Goal: Transaction & Acquisition: Purchase product/service

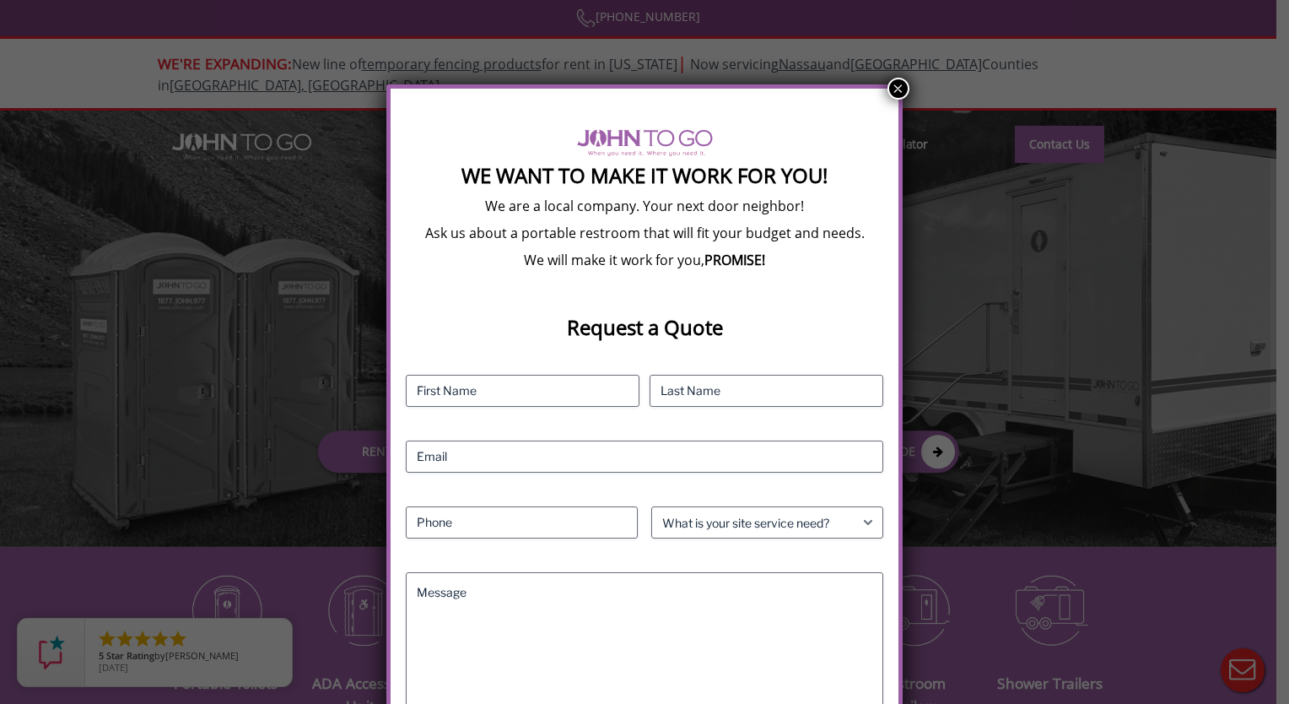
click at [897, 93] on button "×" at bounding box center [899, 89] width 22 height 22
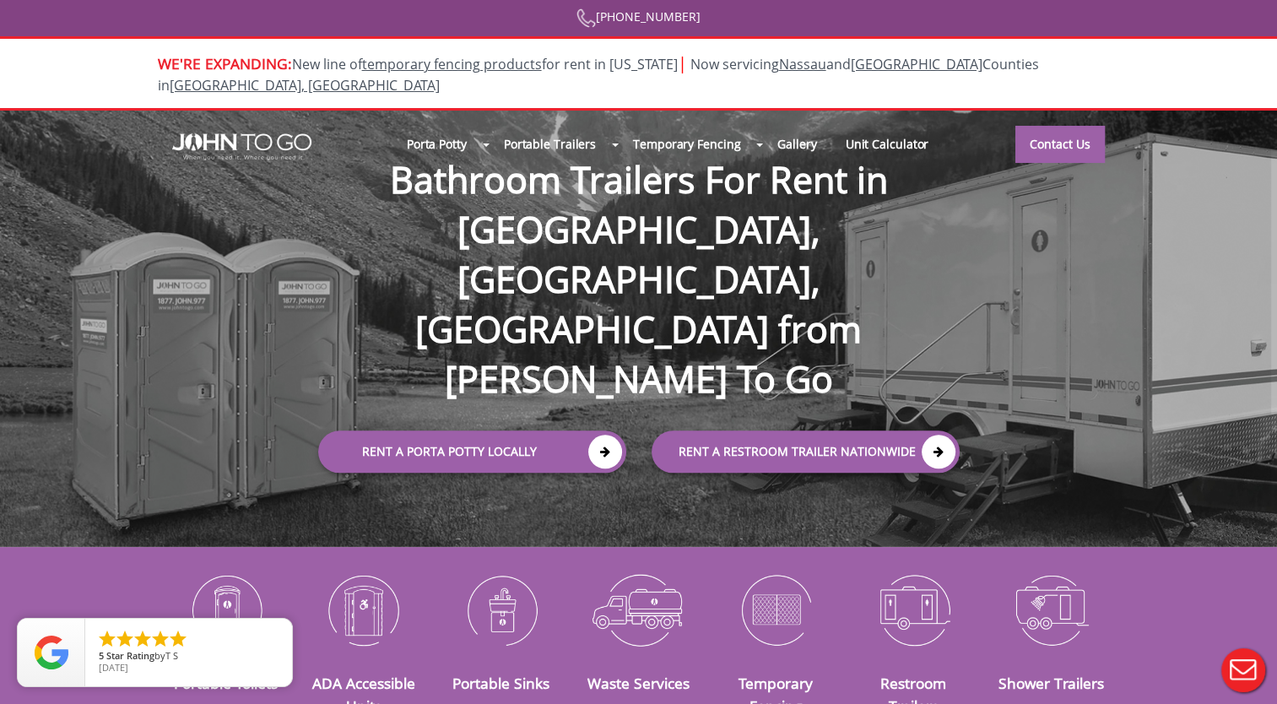
click at [537, 361] on div at bounding box center [638, 352] width 1277 height 704
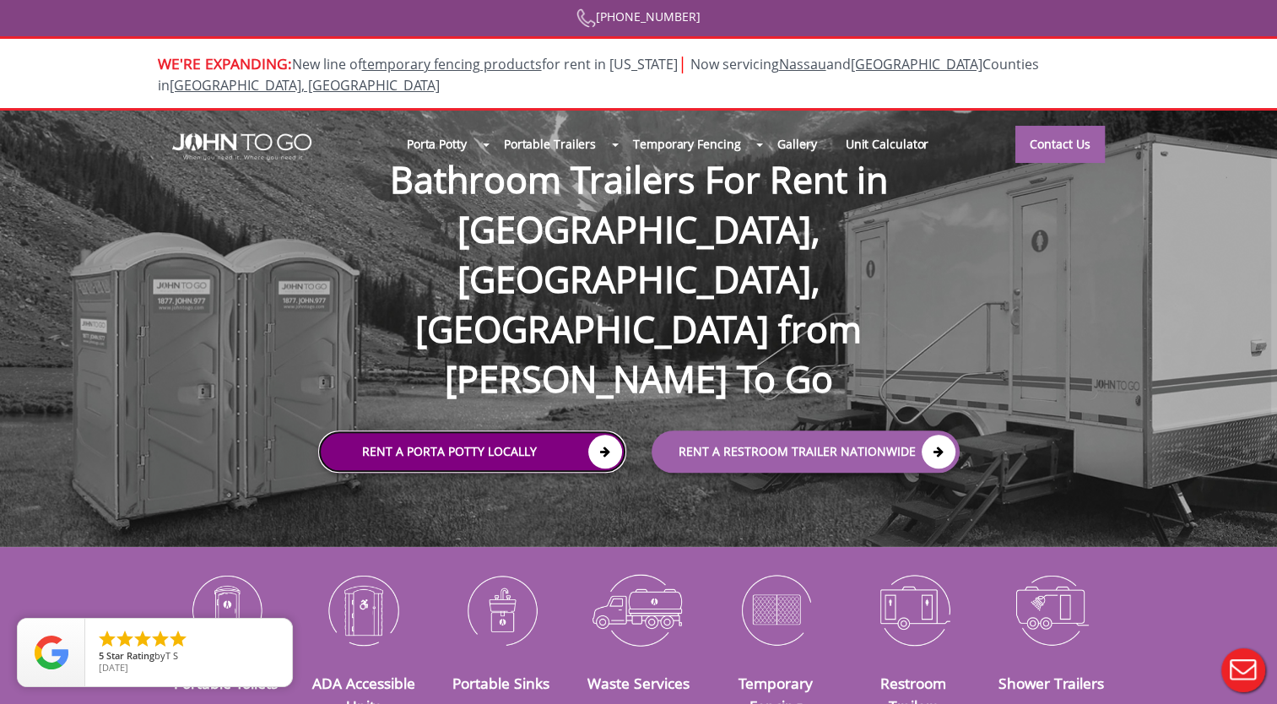
click at [621, 430] on link "Rent a Porta Potty Locally" at bounding box center [472, 451] width 308 height 42
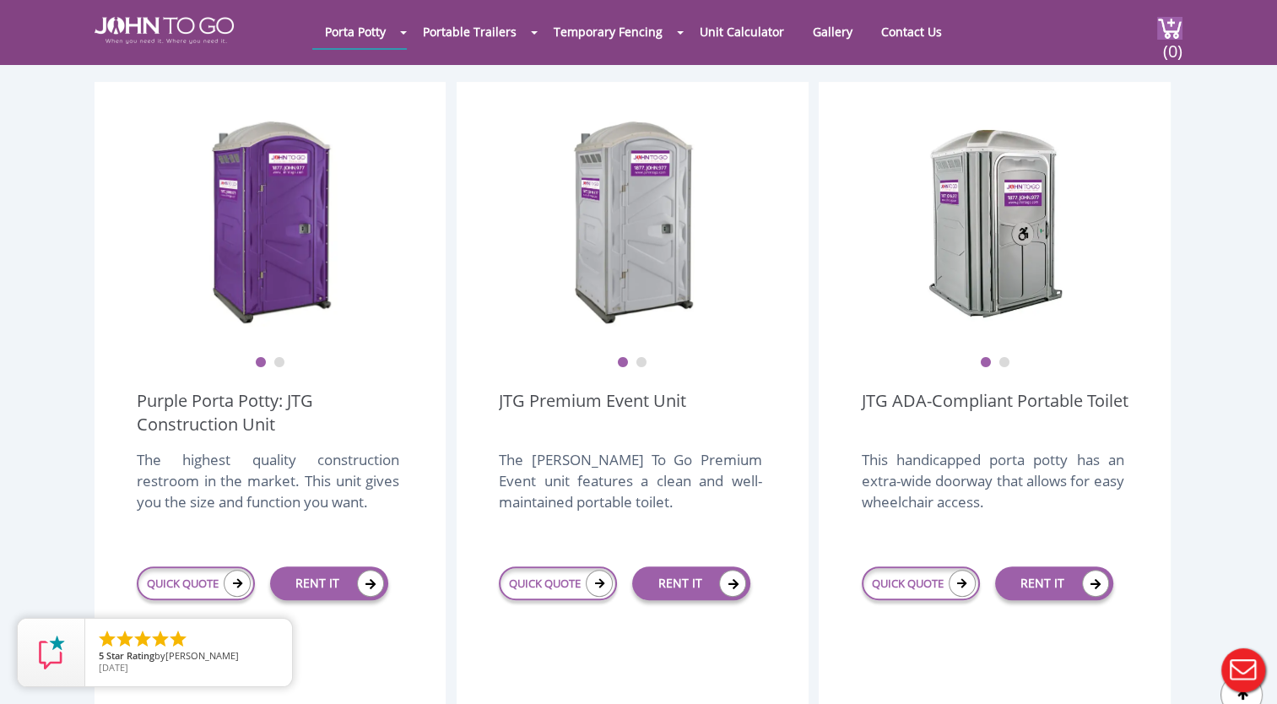
scroll to position [469, 0]
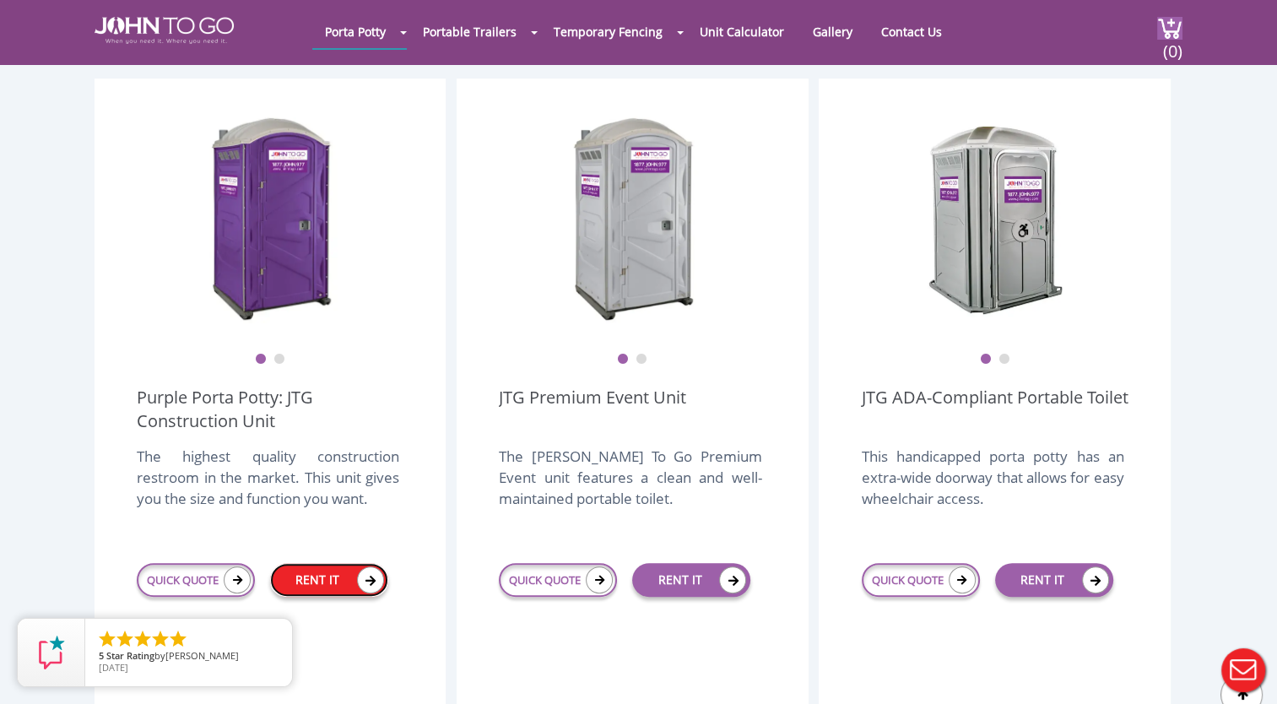
click at [327, 563] on link "RENT IT" at bounding box center [329, 580] width 118 height 34
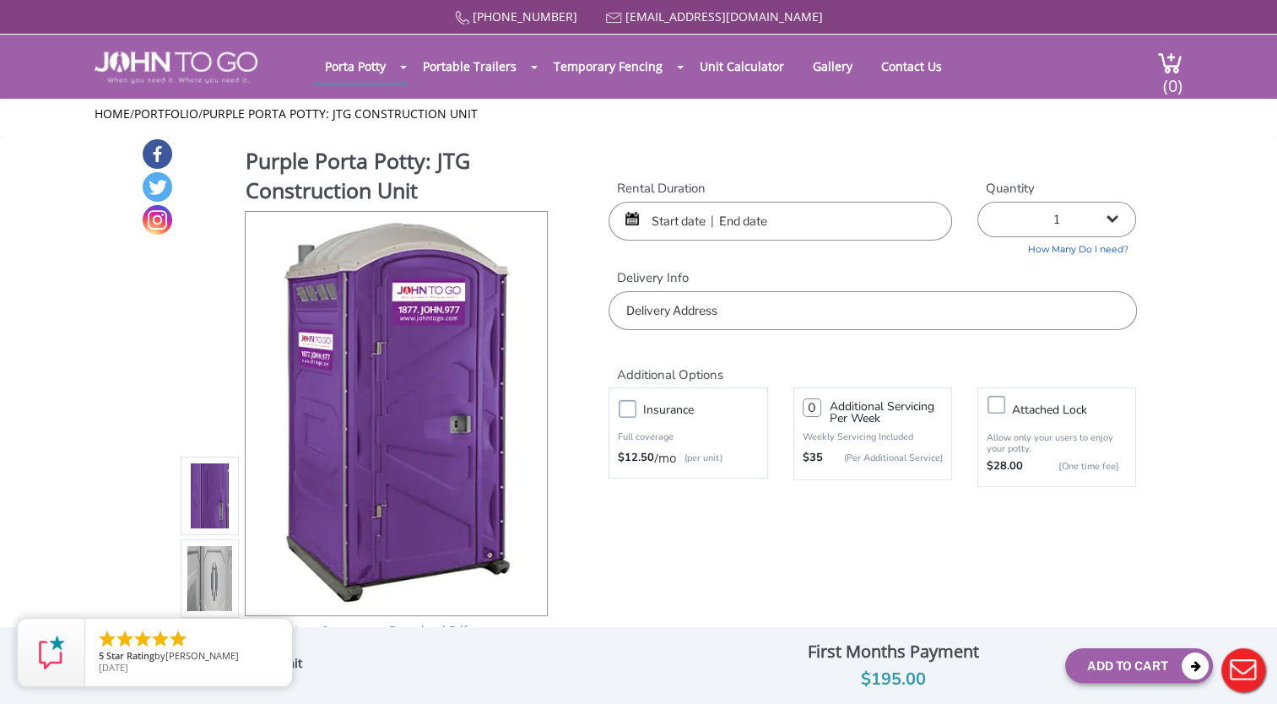
click at [1112, 222] on select "1 2 (5% discount) 3 (8% discount) 4 (10% discount) 5 (12% discount) 6 (12% disc…" at bounding box center [1056, 219] width 159 height 35
select select "2"
click at [977, 202] on select "1 2 (5% discount) 3 (8% discount) 4 (10% discount) 5 (12% discount) 6 (12% disc…" at bounding box center [1056, 219] width 159 height 35
type input "0"
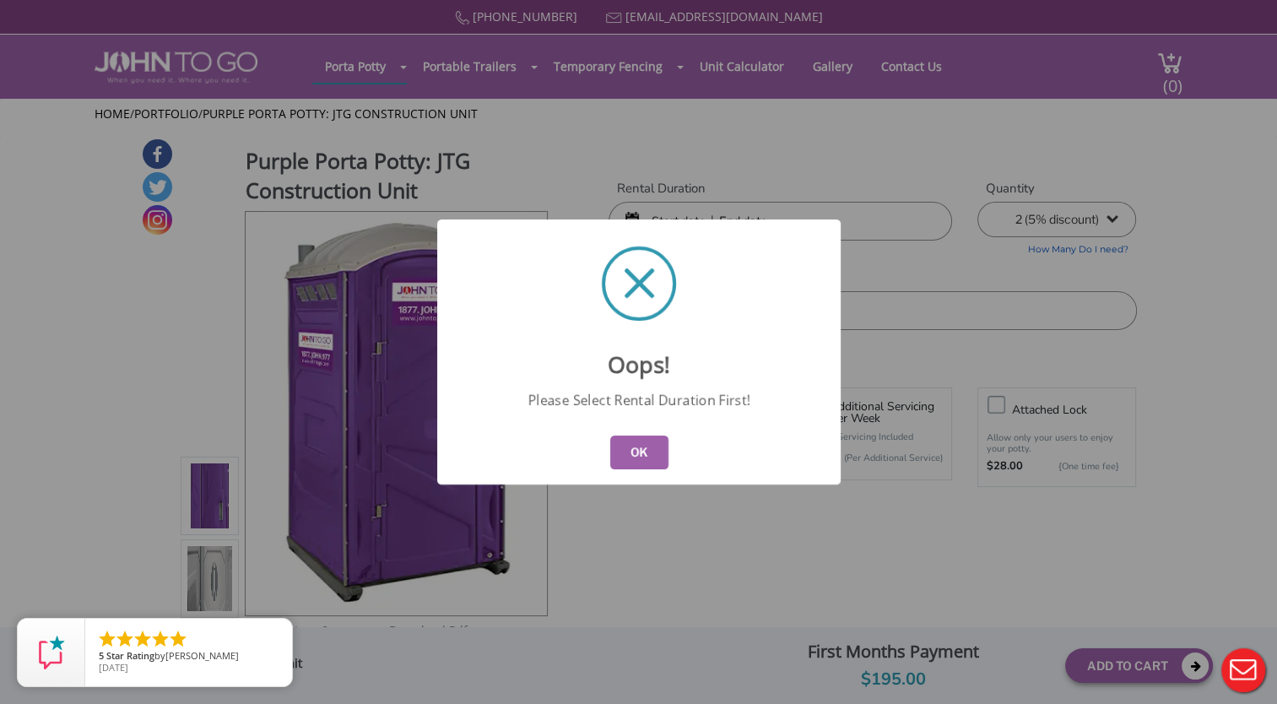
click at [651, 445] on button "OK" at bounding box center [638, 452] width 58 height 34
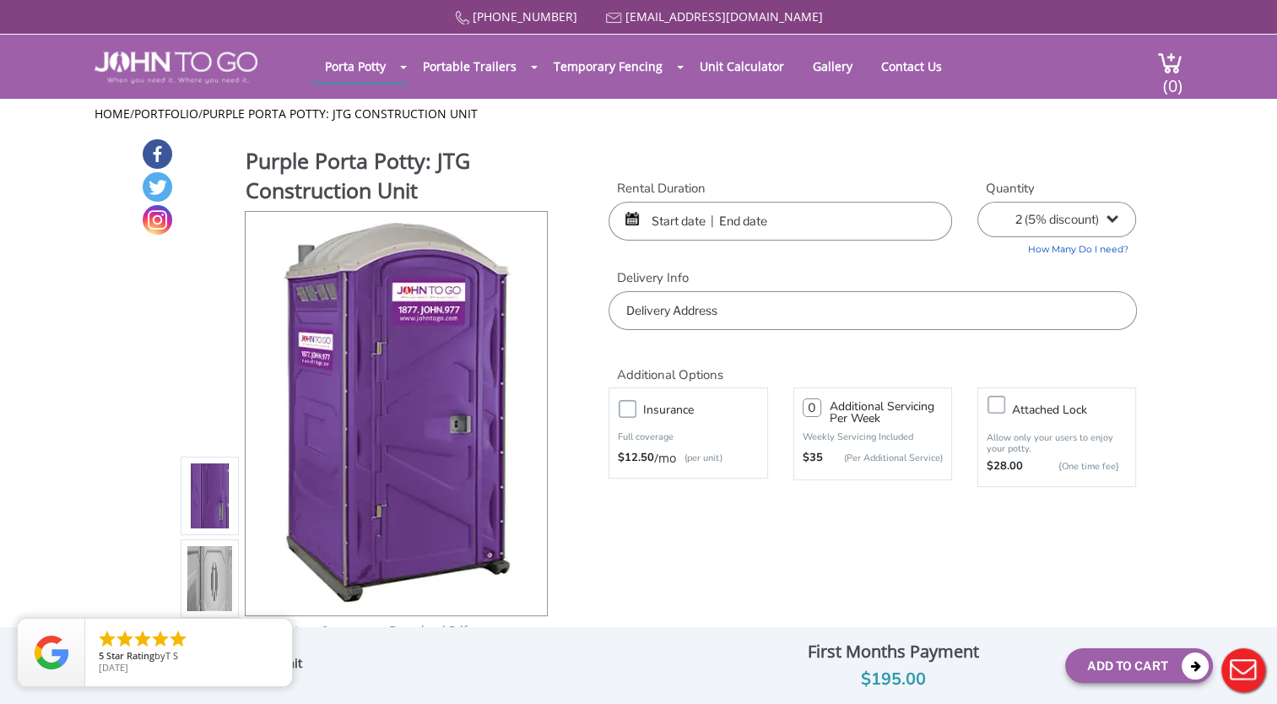
click at [699, 225] on input "text" at bounding box center [779, 221] width 343 height 39
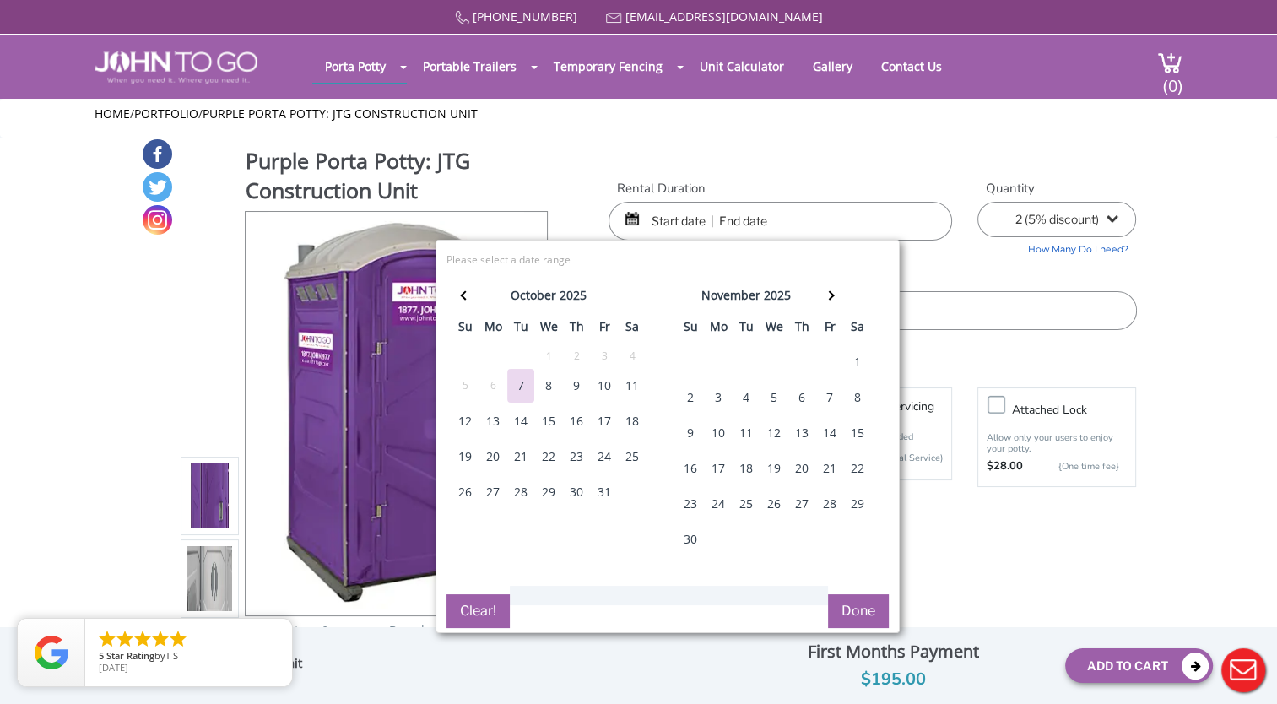
click at [601, 418] on div "17" at bounding box center [604, 421] width 27 height 34
click at [463, 456] on div "19" at bounding box center [464, 457] width 27 height 34
type input "[DATE] to [DATE]"
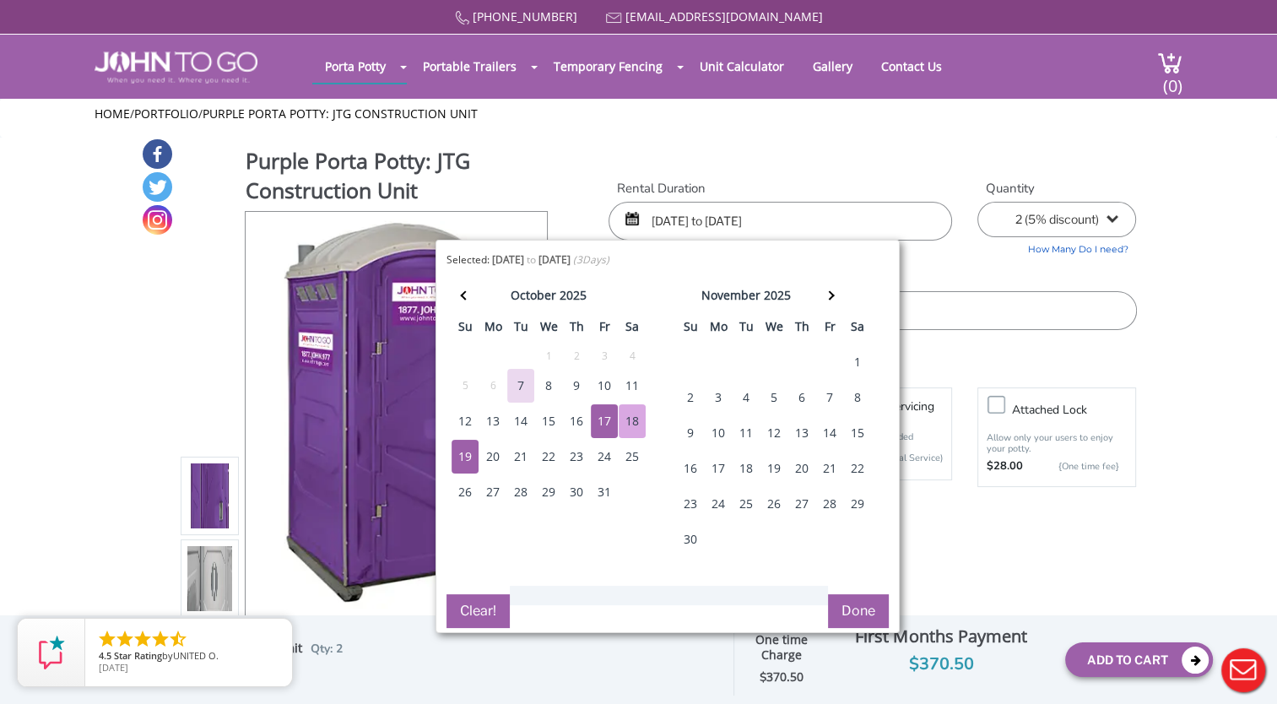
click at [852, 614] on button "Done" at bounding box center [858, 611] width 61 height 34
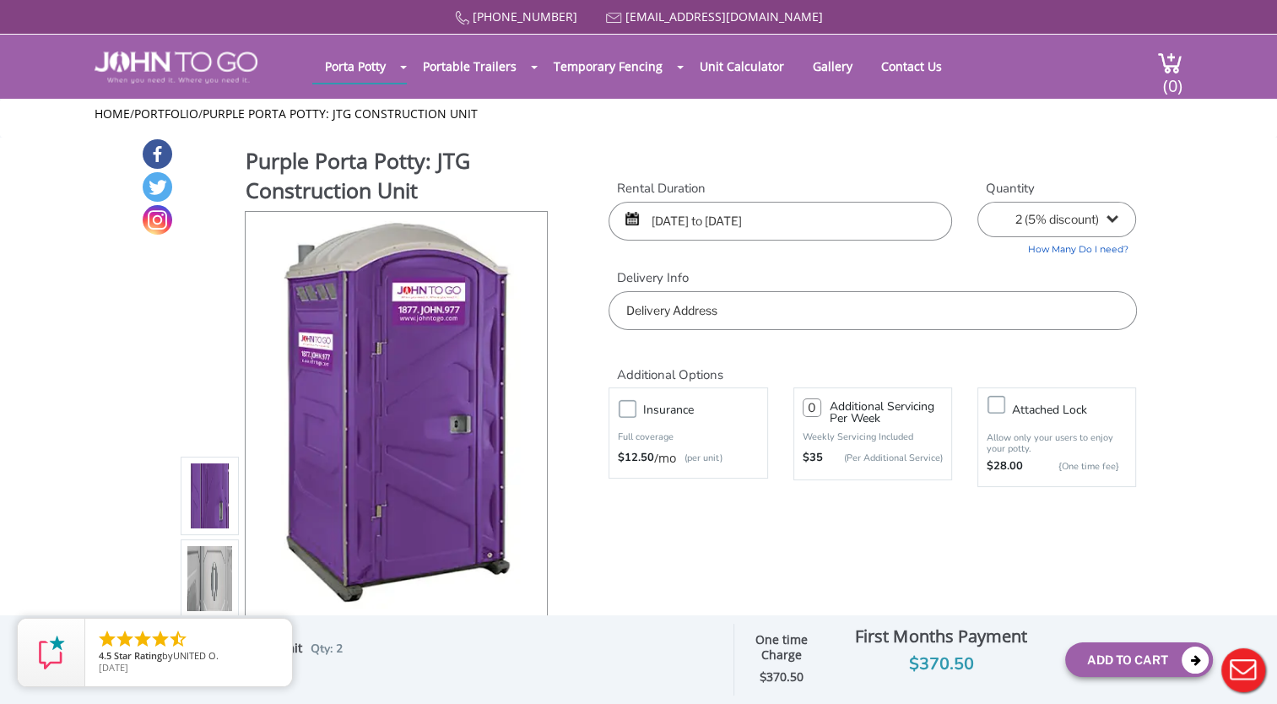
click at [772, 316] on input "text" at bounding box center [871, 310] width 527 height 39
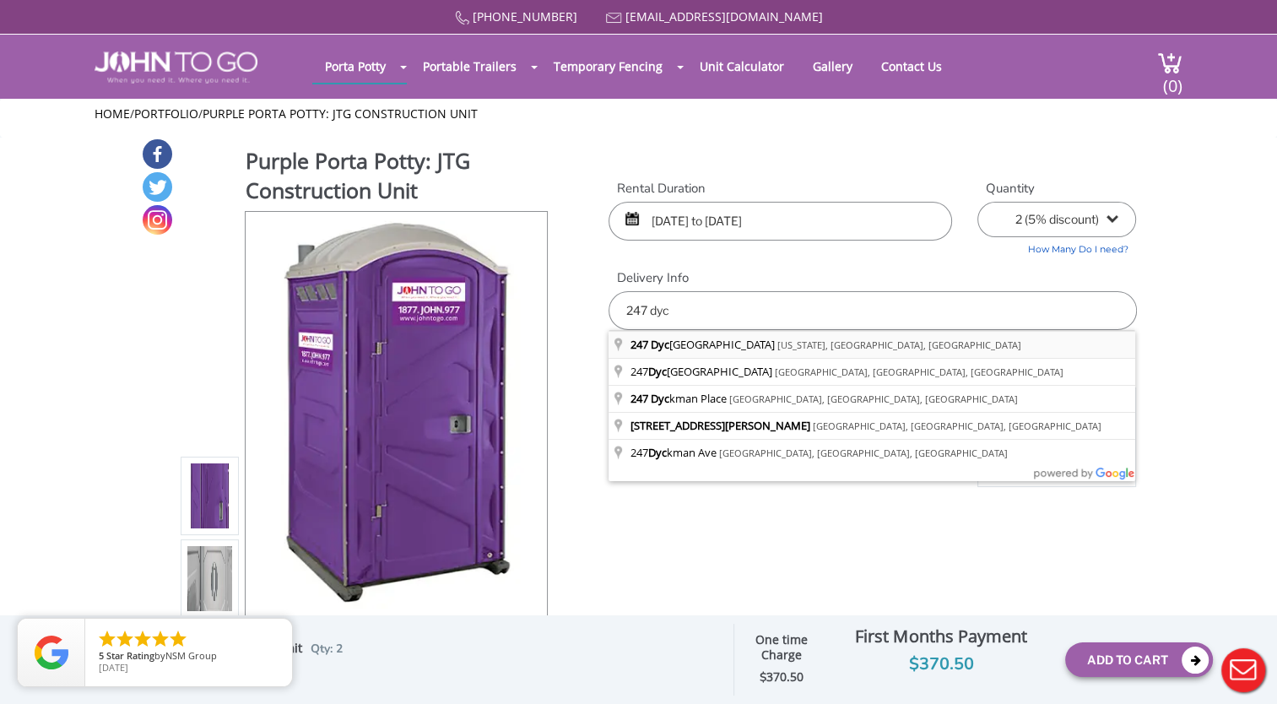
type input "[STREET_ADDRESS][PERSON_NAME][US_STATE]"
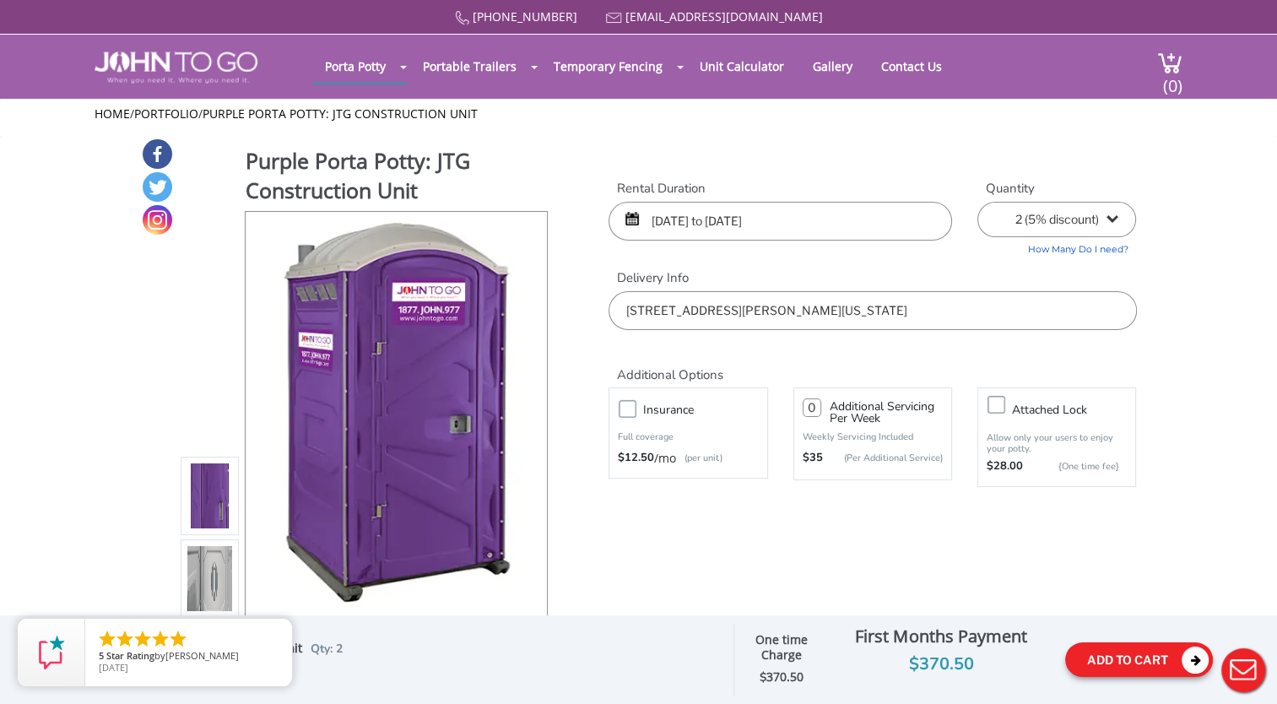
click at [1124, 659] on button "Add To Cart" at bounding box center [1139, 659] width 148 height 35
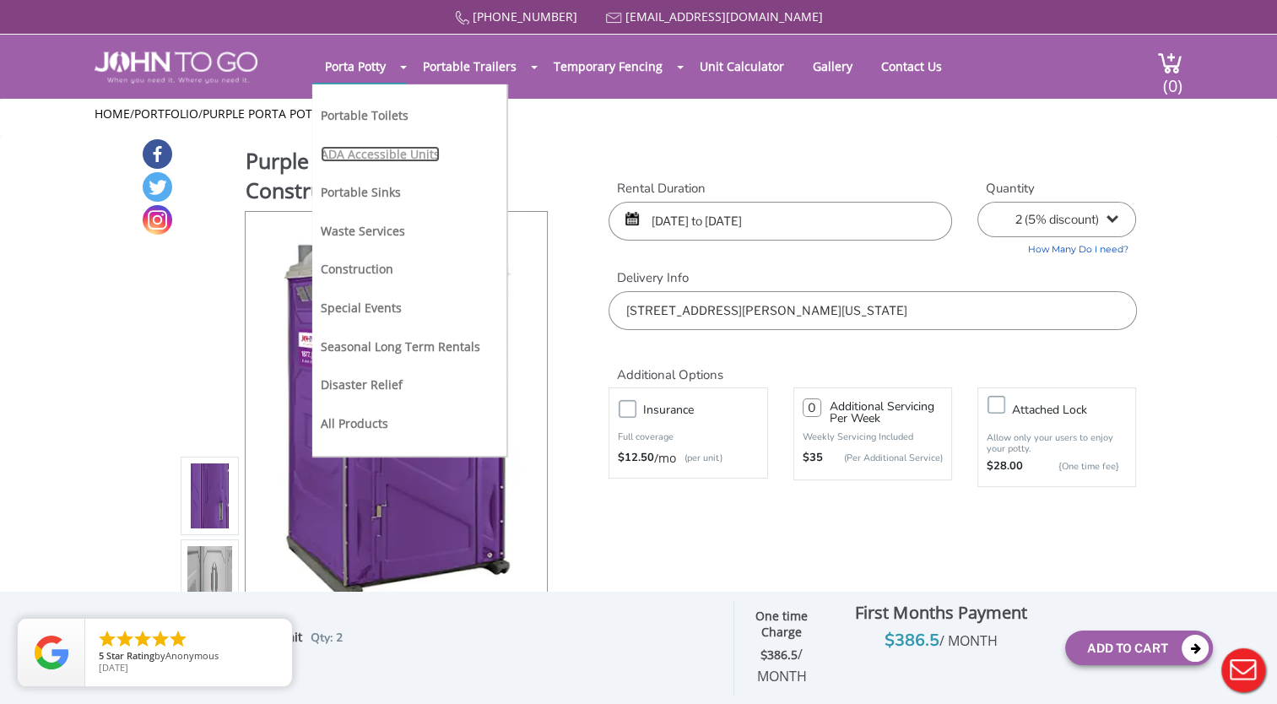
click at [356, 157] on link "ADA Accessible Units" at bounding box center [380, 154] width 119 height 16
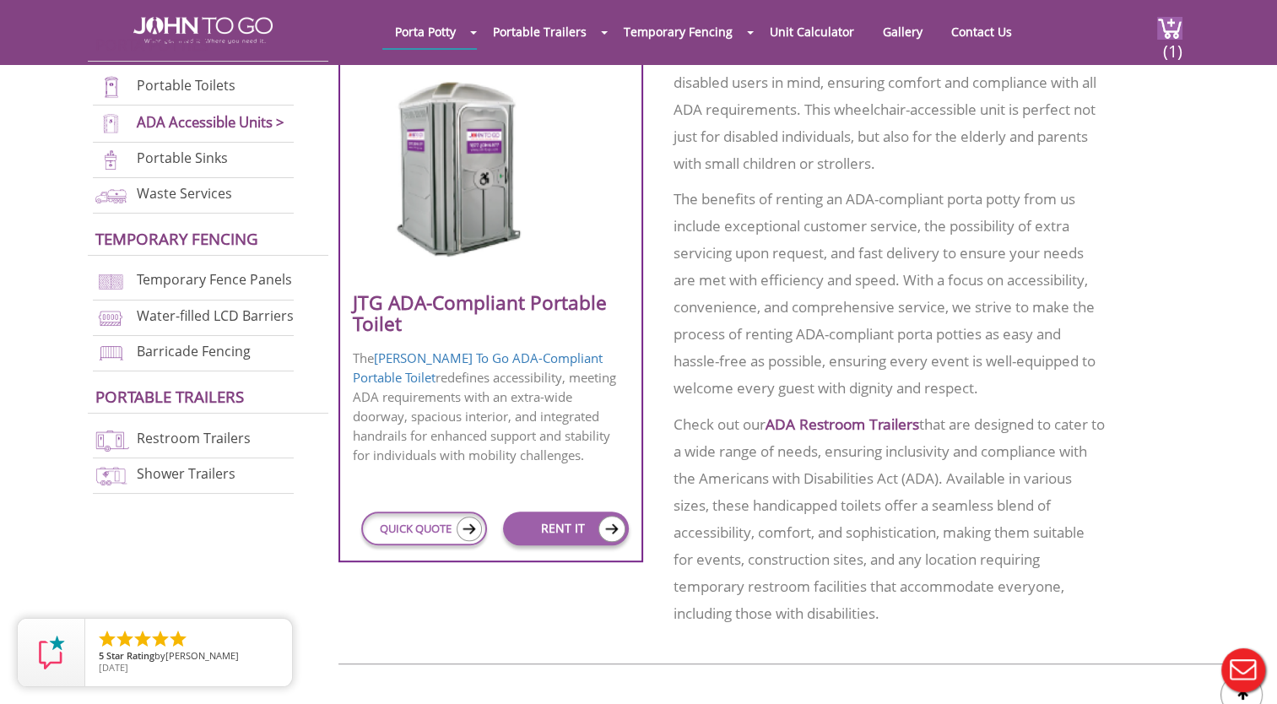
scroll to position [714, 0]
click at [552, 526] on link "RENT IT" at bounding box center [565, 527] width 125 height 34
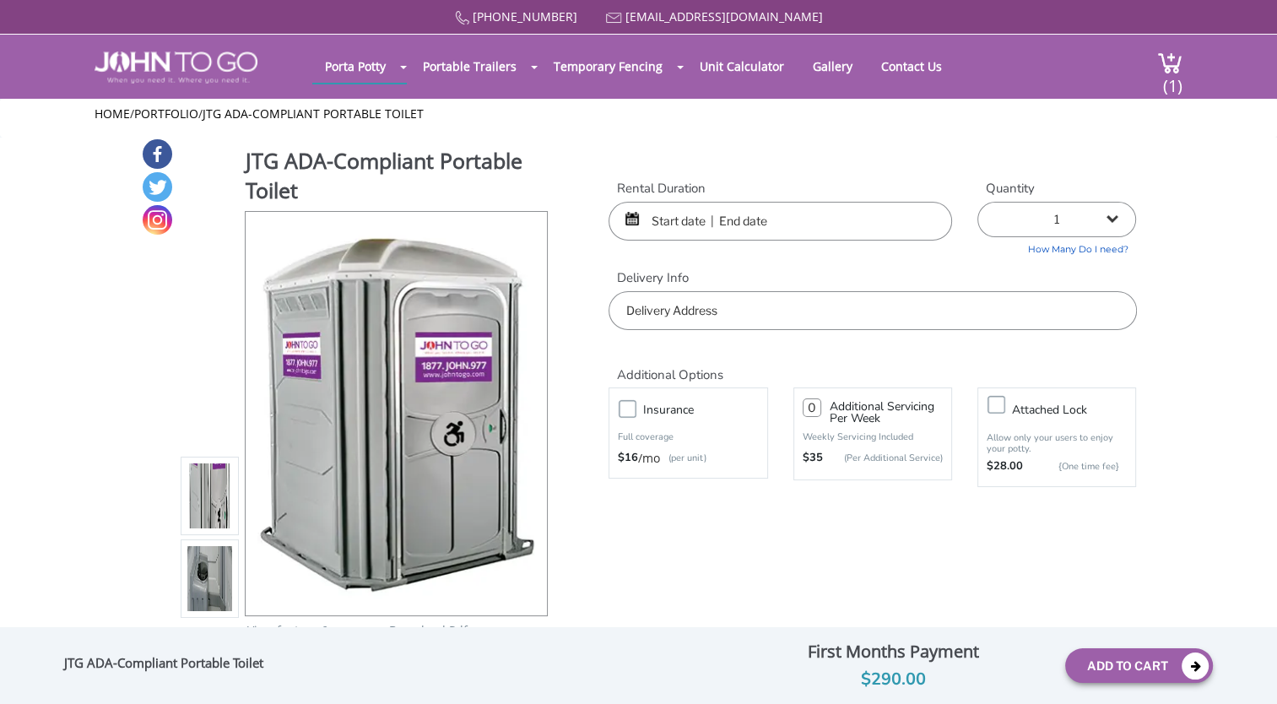
click at [676, 224] on input "text" at bounding box center [779, 221] width 343 height 39
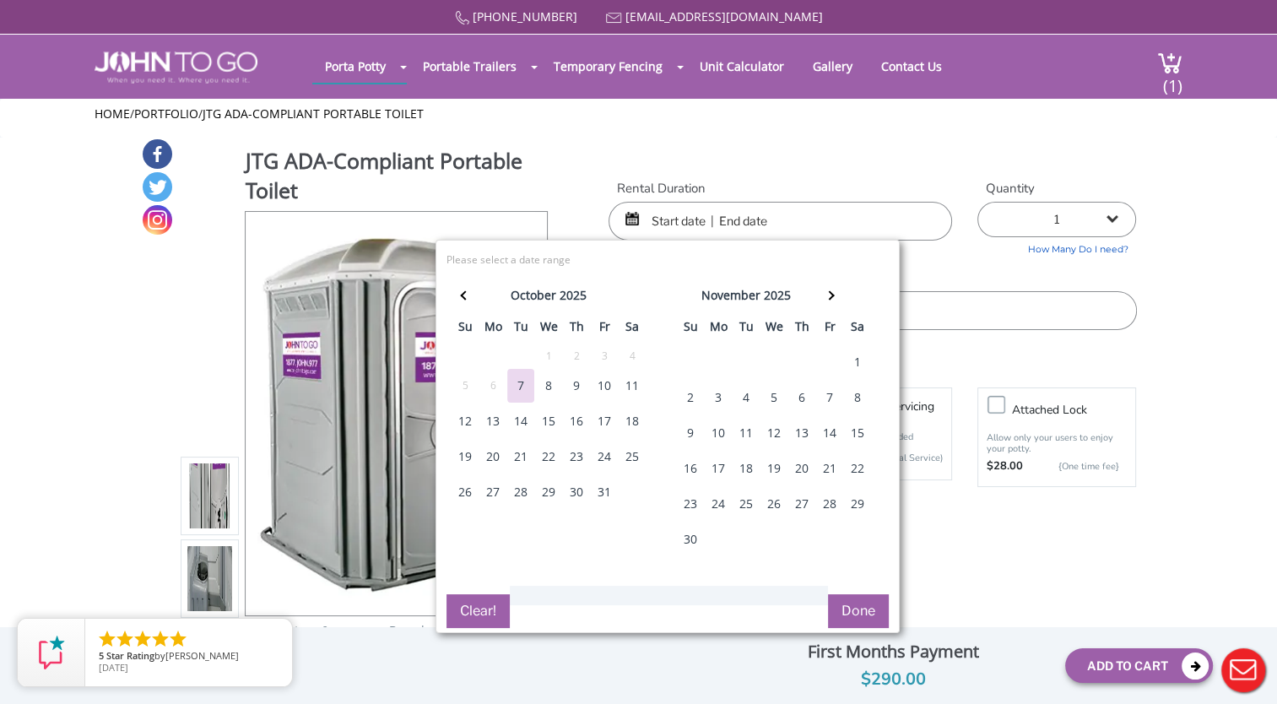
click at [601, 418] on div "17" at bounding box center [604, 421] width 27 height 34
click at [472, 451] on div "19" at bounding box center [464, 457] width 27 height 34
type input "[DATE] to [DATE]"
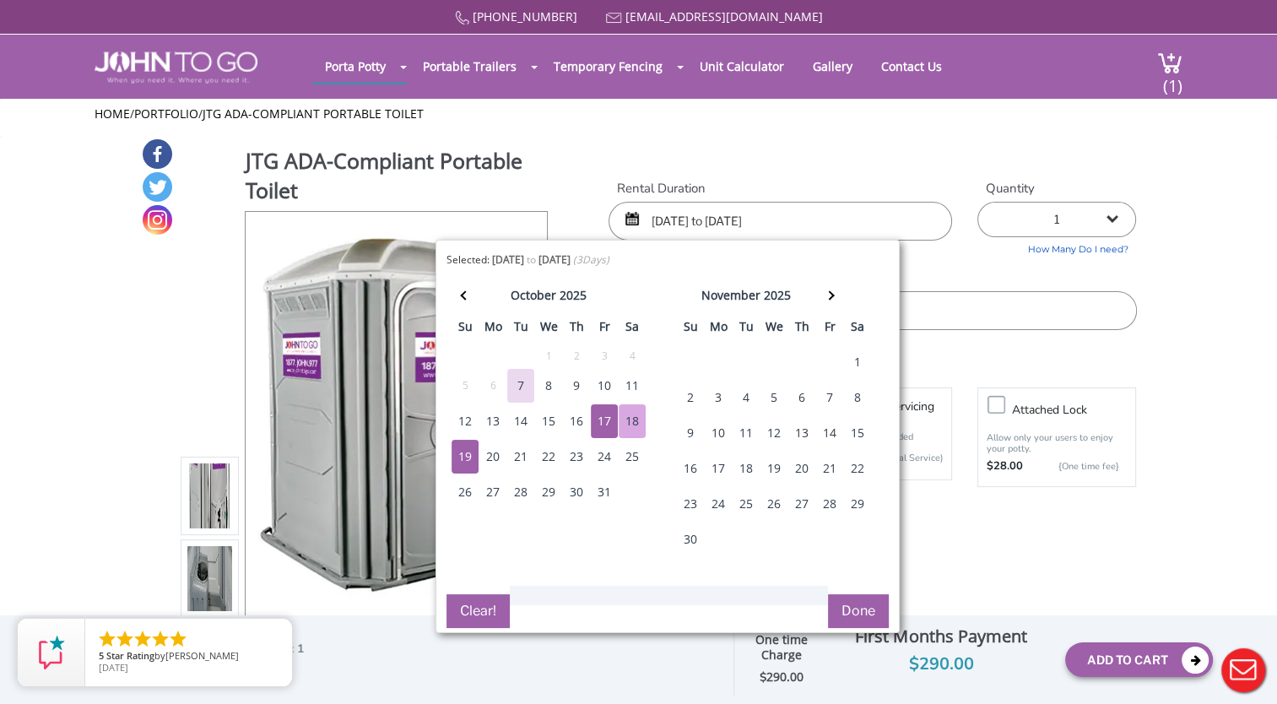
click at [840, 609] on button "Done" at bounding box center [858, 611] width 61 height 34
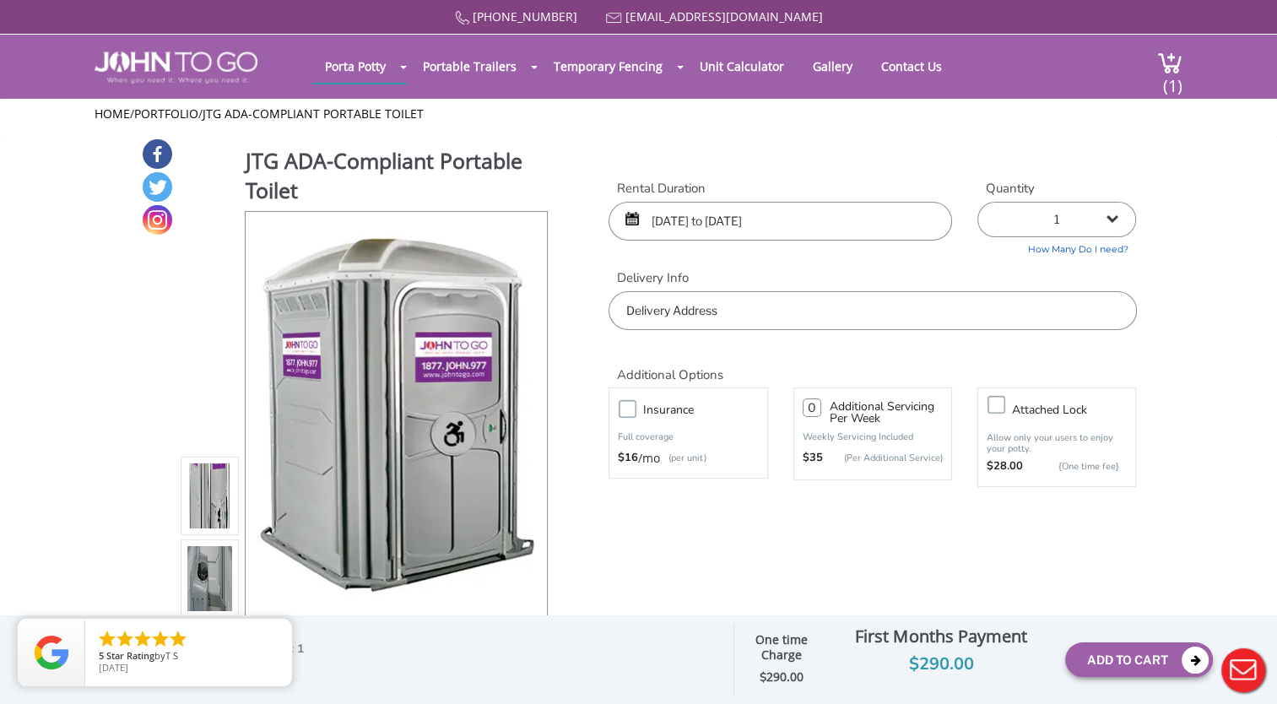
click at [768, 323] on input "text" at bounding box center [871, 310] width 527 height 39
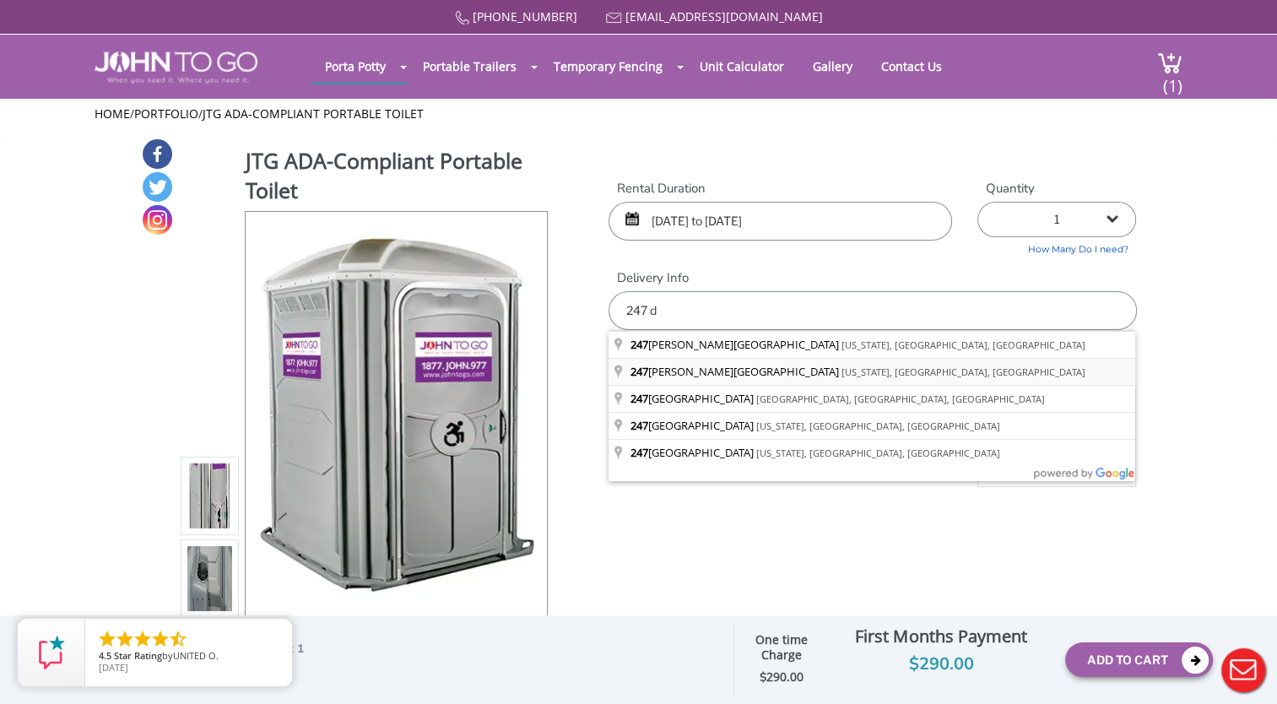
type input "[STREET_ADDRESS][PERSON_NAME][US_STATE]"
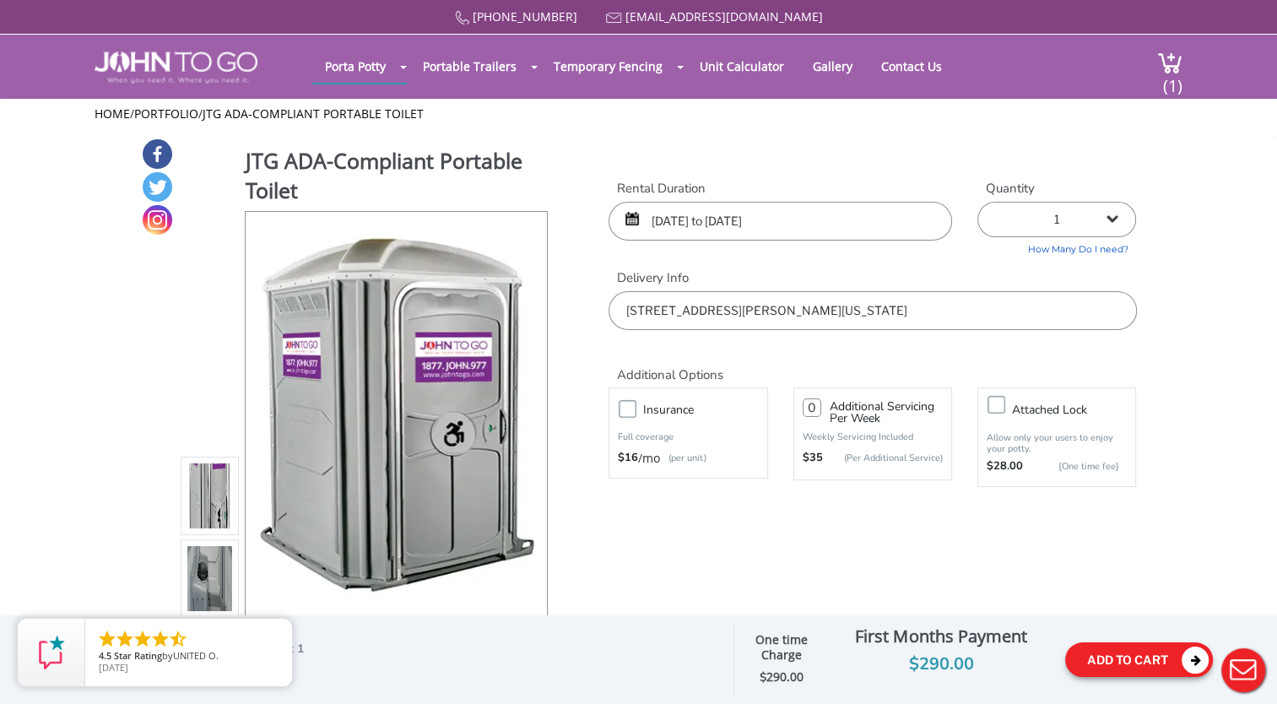
click at [1123, 650] on button "Add To Cart" at bounding box center [1139, 659] width 148 height 35
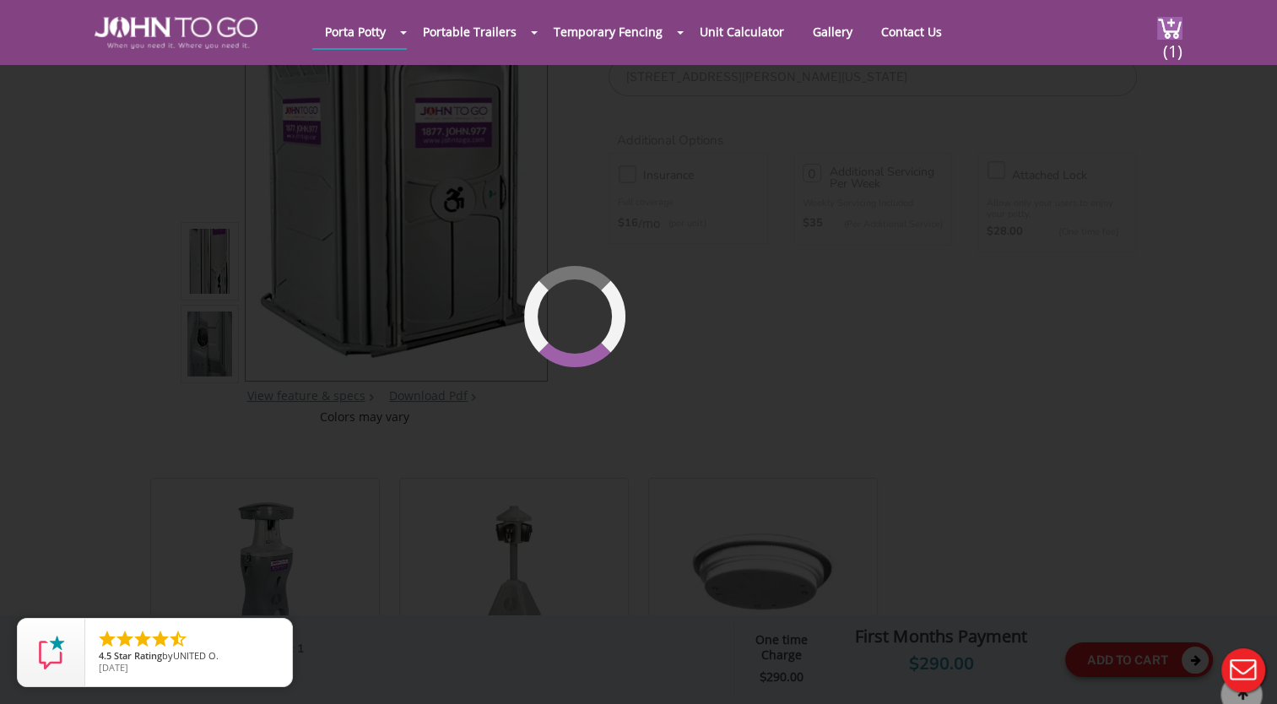
scroll to position [179, 0]
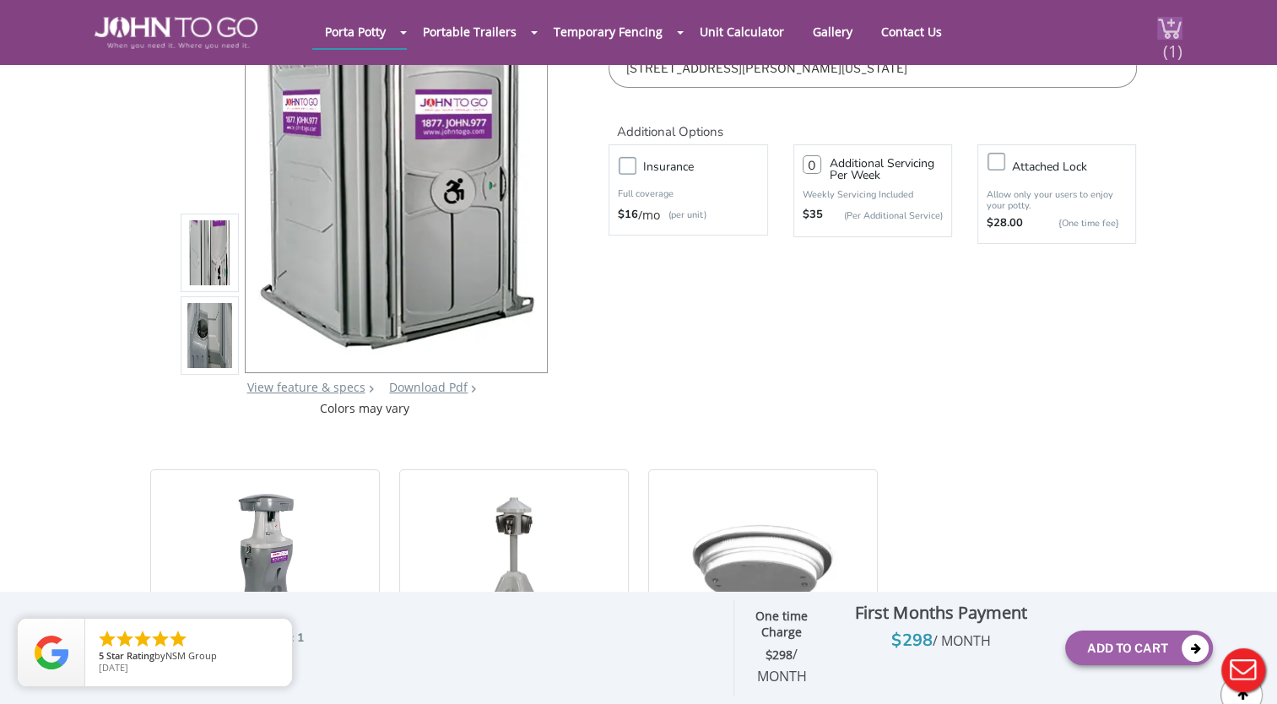
click at [1172, 29] on span "(1)" at bounding box center [1172, 44] width 20 height 36
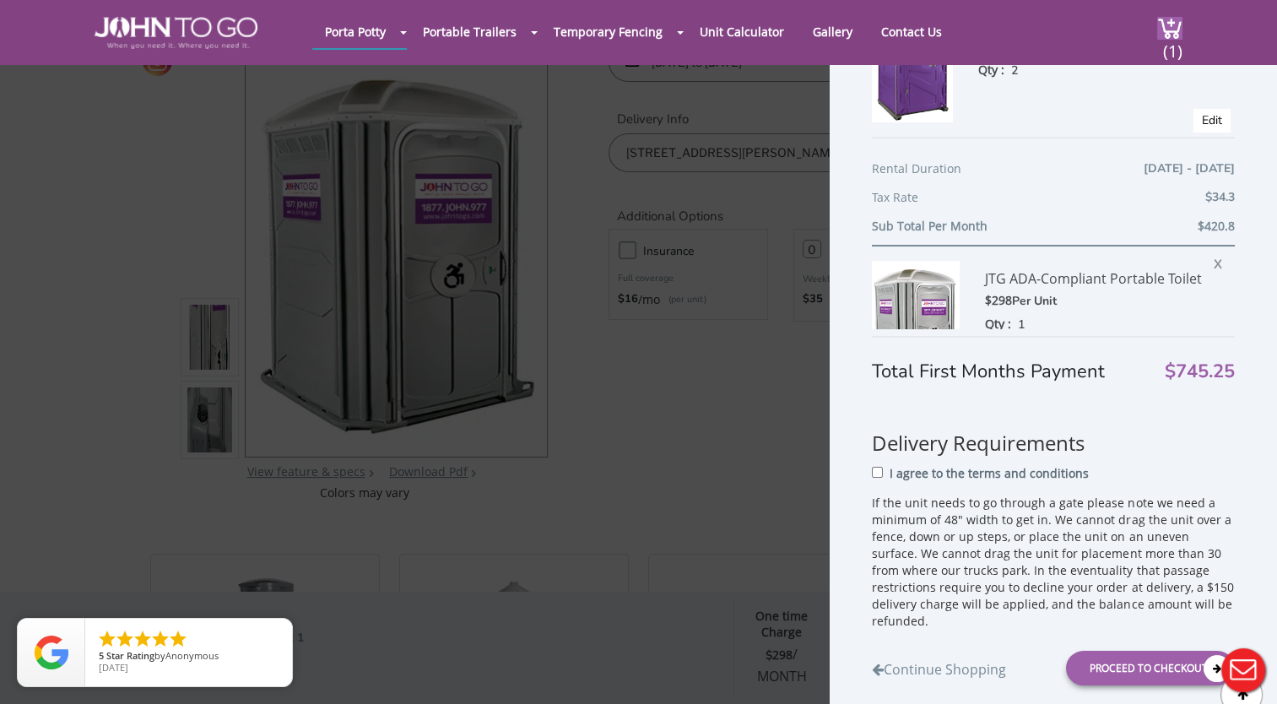
scroll to position [155, 0]
click at [877, 474] on input "I agree to the terms and conditions" at bounding box center [877, 471] width 11 height 11
checkbox input "true"
click at [1092, 666] on div "Proceed to Checkout" at bounding box center [1150, 667] width 169 height 35
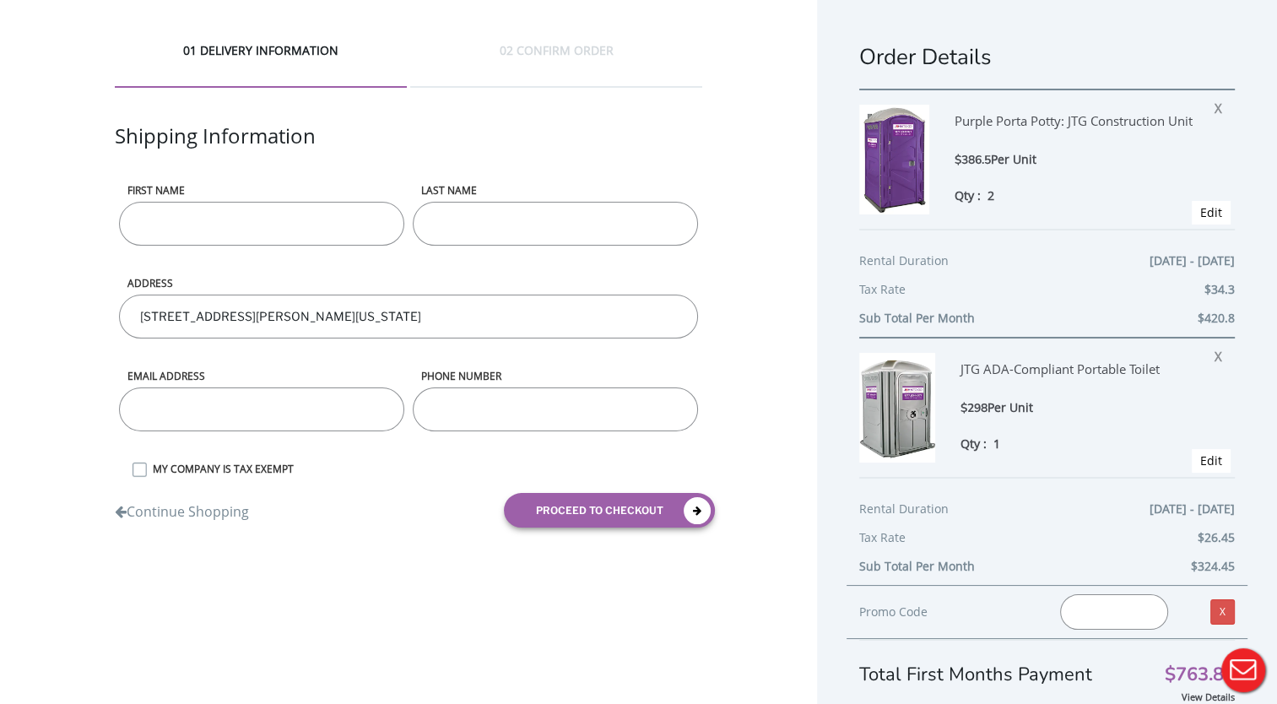
click at [371, 219] on input "First name" at bounding box center [261, 224] width 285 height 44
type input "Elvin"
type input "Adames"
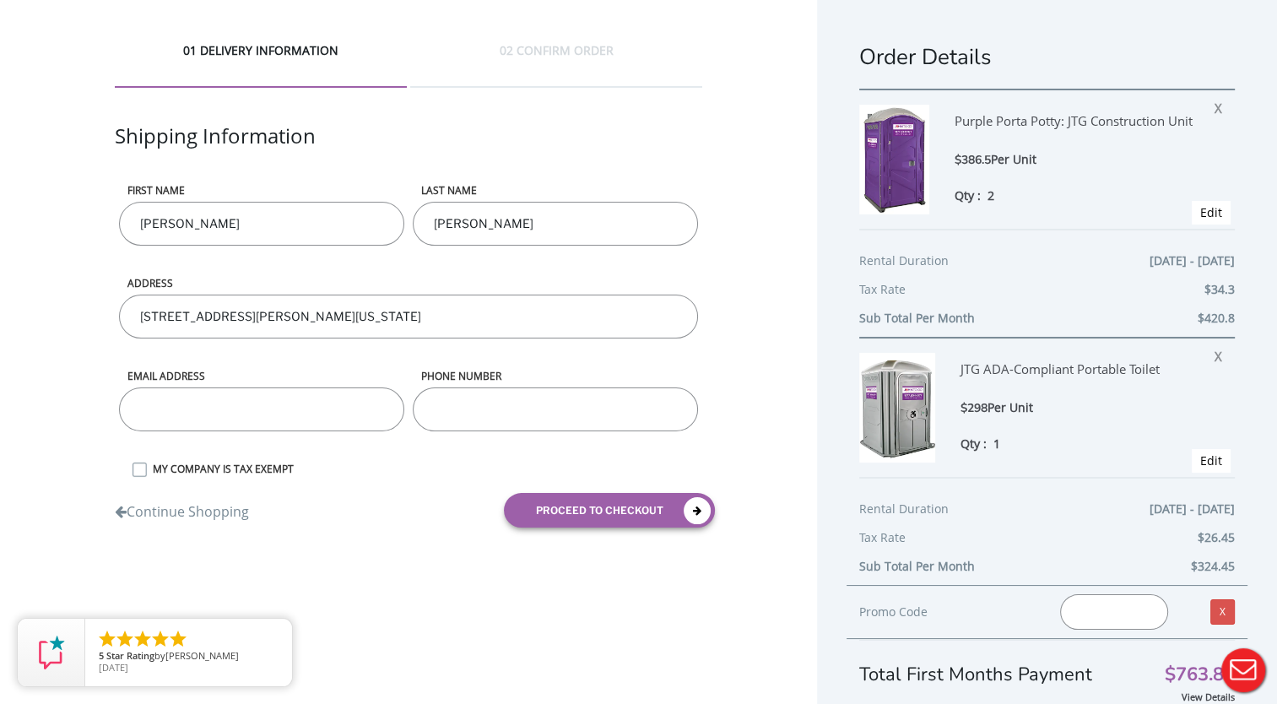
type input "eadames@dyckmanrunclub.org"
type input "6463058097"
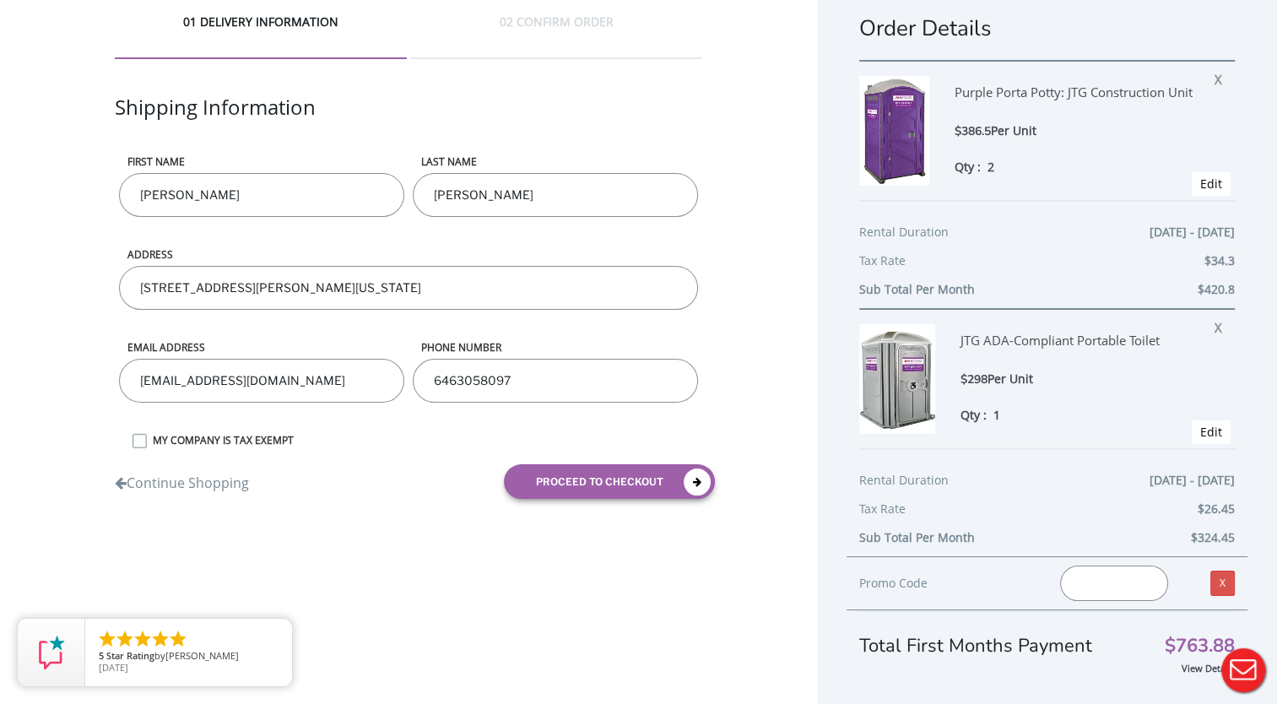
scroll to position [30, 0]
click at [553, 484] on button "proceed to checkout" at bounding box center [609, 480] width 211 height 35
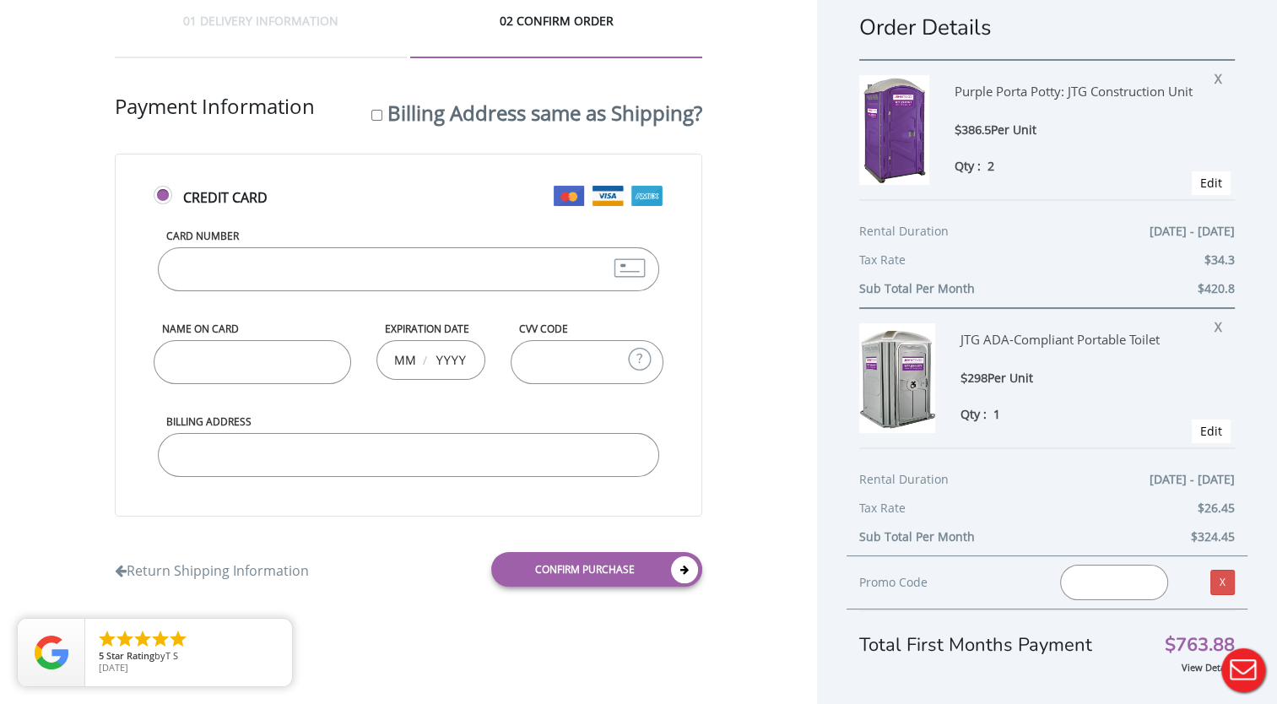
click at [384, 283] on input "Card Number" at bounding box center [408, 269] width 501 height 44
type input "4246315445619453"
click at [175, 365] on input "Name on Card" at bounding box center [252, 362] width 197 height 44
type input "Elvin Adames"
type input "05"
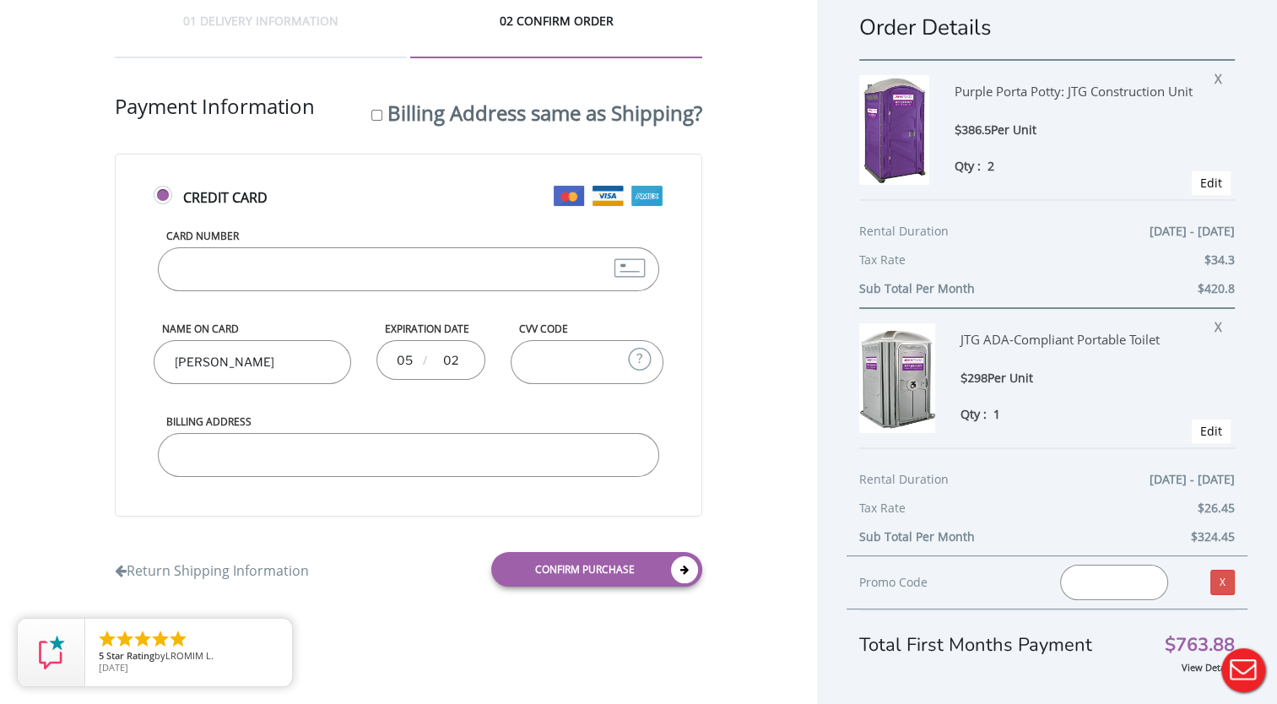
type input "0"
type input "2030"
click at [602, 366] on input "CVV Code" at bounding box center [586, 362] width 153 height 44
type input "887"
click at [354, 457] on input "Billing Address" at bounding box center [408, 455] width 501 height 44
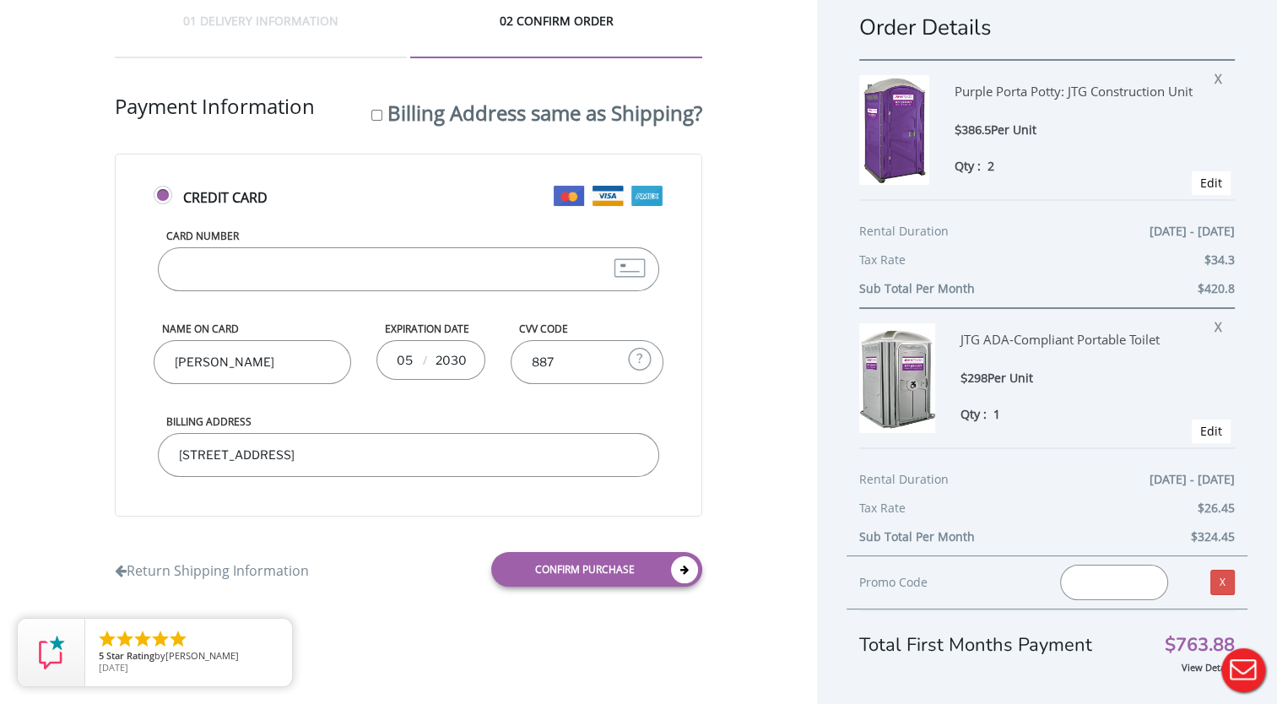
scroll to position [47, 0]
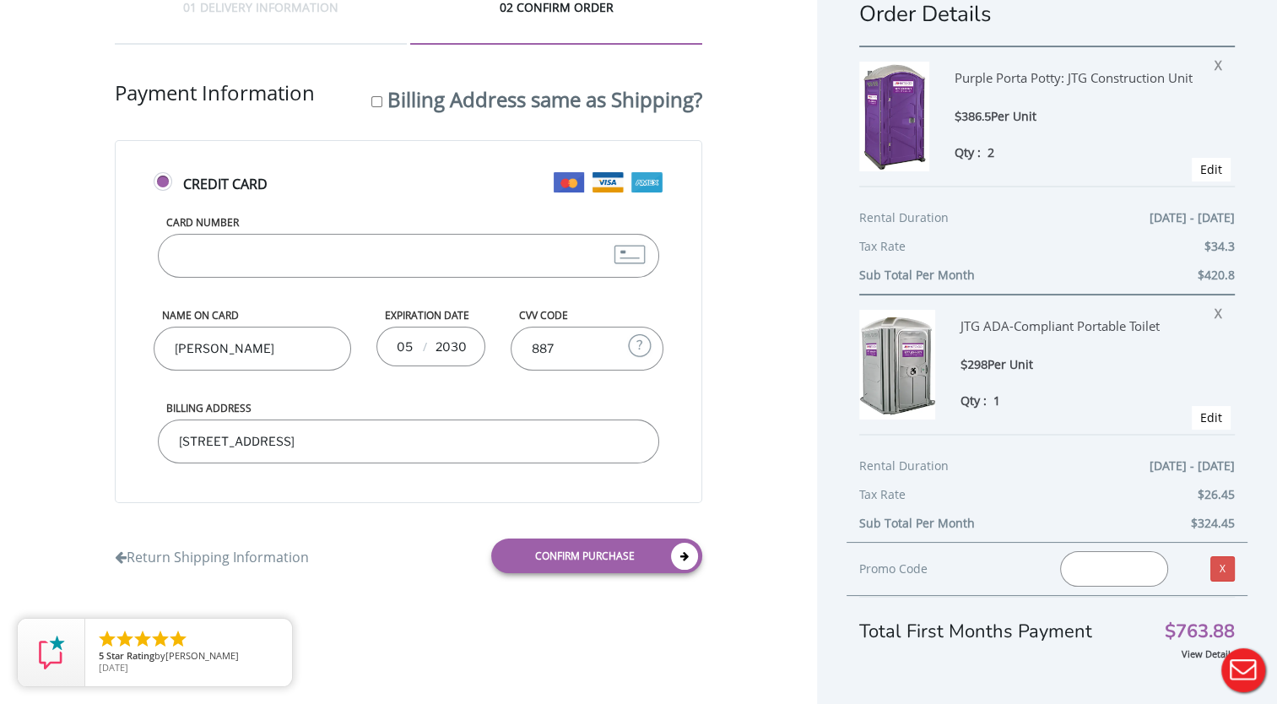
type input "50 nepperhan st"
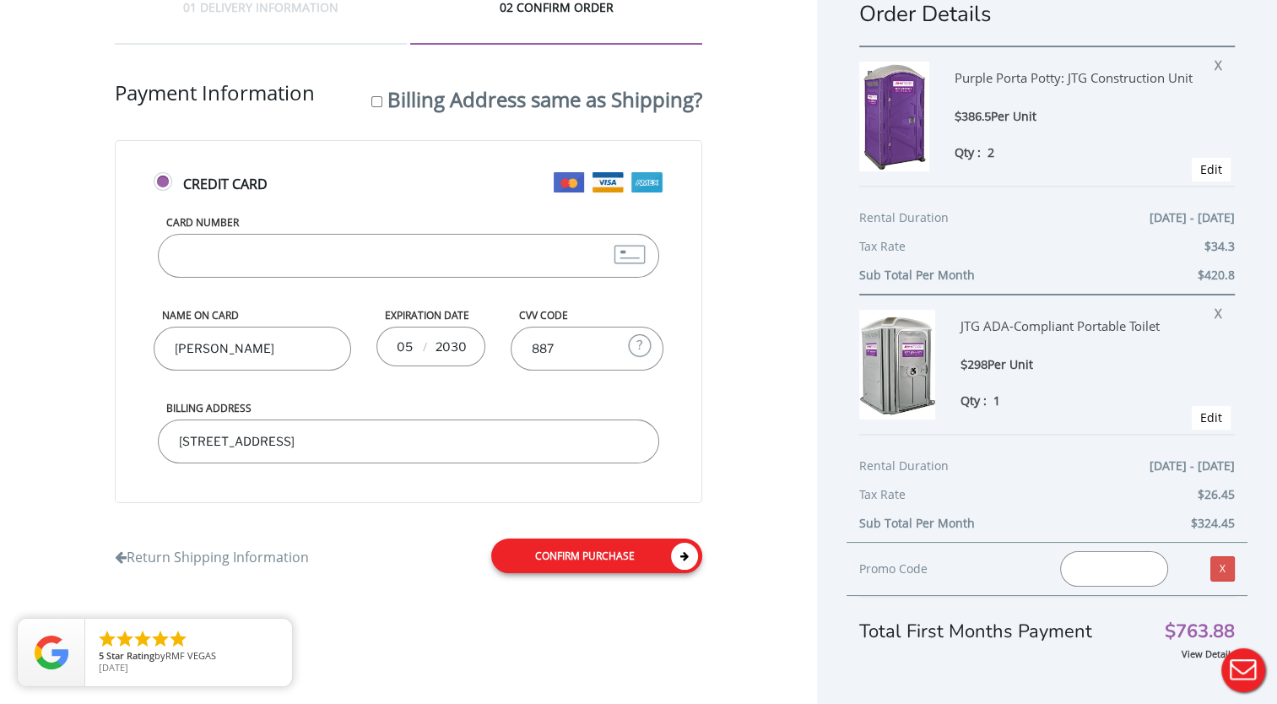
click at [575, 562] on link "Confirm purchase" at bounding box center [596, 555] width 211 height 35
